Goal: Task Accomplishment & Management: Manage account settings

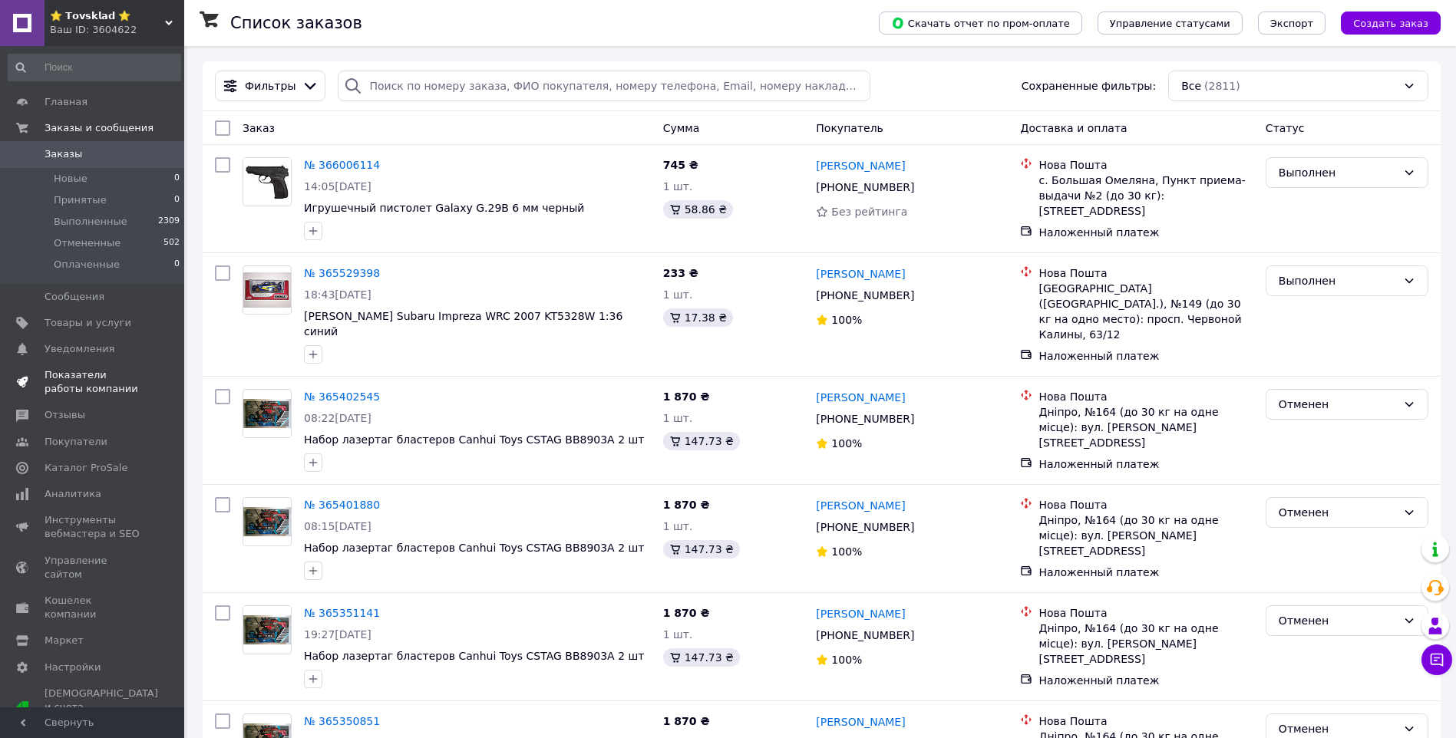
click at [66, 386] on span "Показатели работы компании" at bounding box center [93, 382] width 97 height 28
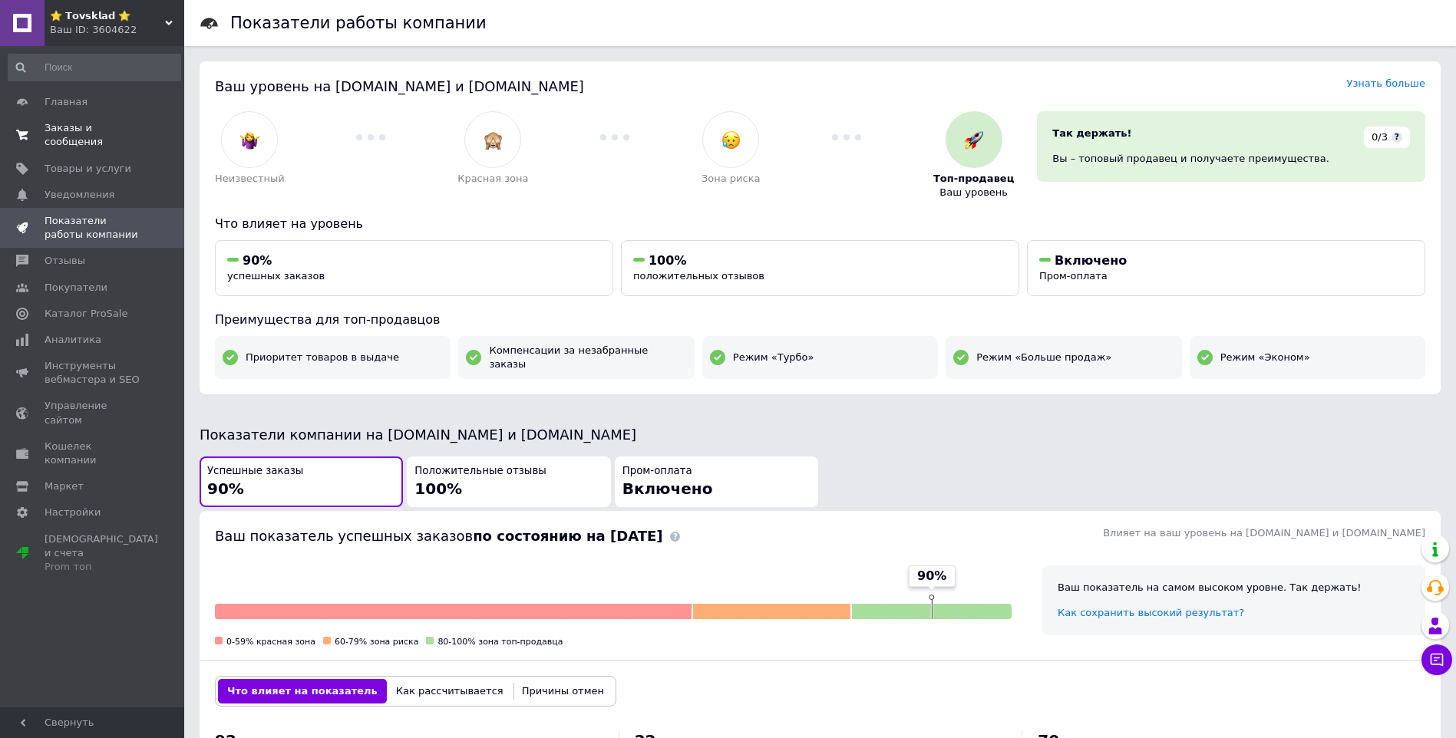
click at [84, 127] on span "Заказы и сообщения" at bounding box center [93, 135] width 97 height 28
